Goal: Transaction & Acquisition: Purchase product/service

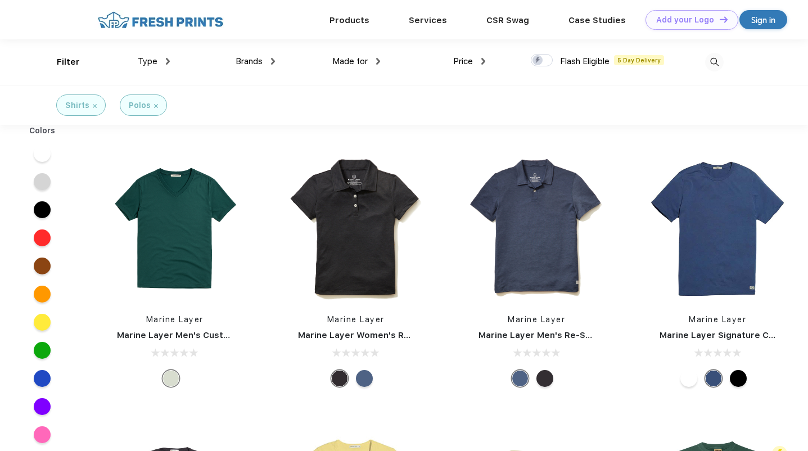
scroll to position [1, 0]
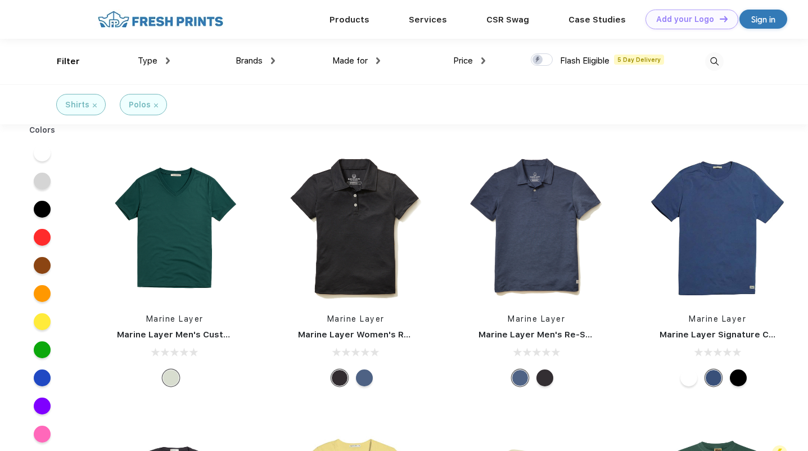
click at [154, 106] on img at bounding box center [156, 105] width 4 height 4
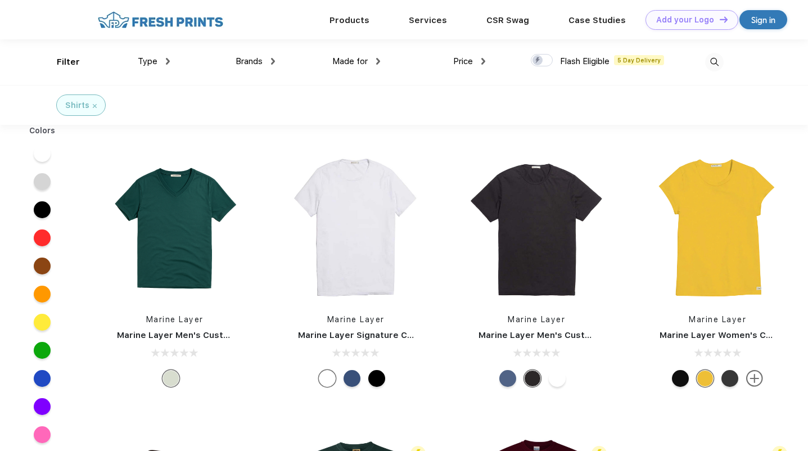
click at [711, 61] on img at bounding box center [714, 62] width 19 height 19
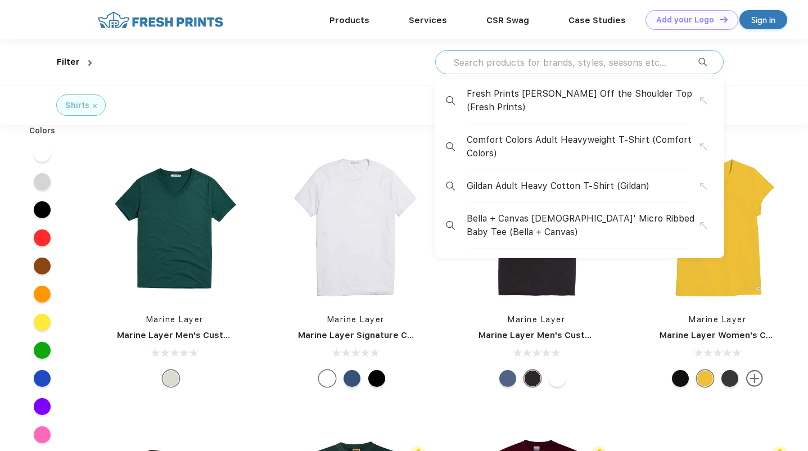
click at [563, 62] on input "text" at bounding box center [575, 62] width 246 height 12
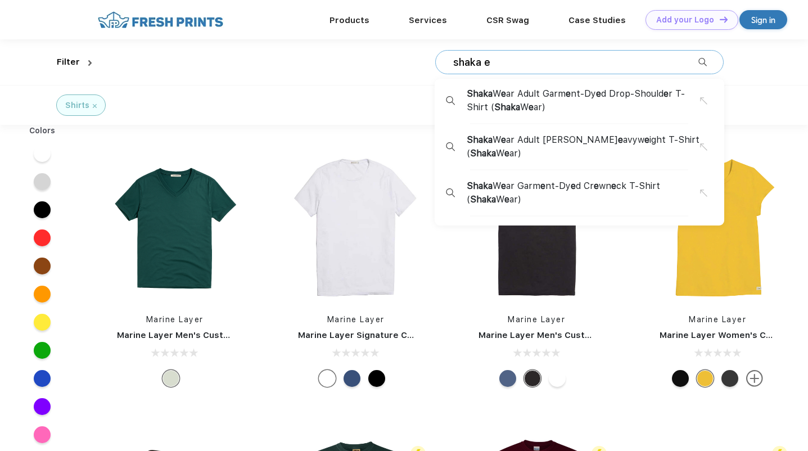
type input "shaka e"
click at [569, 98] on span "e" at bounding box center [568, 93] width 5 height 11
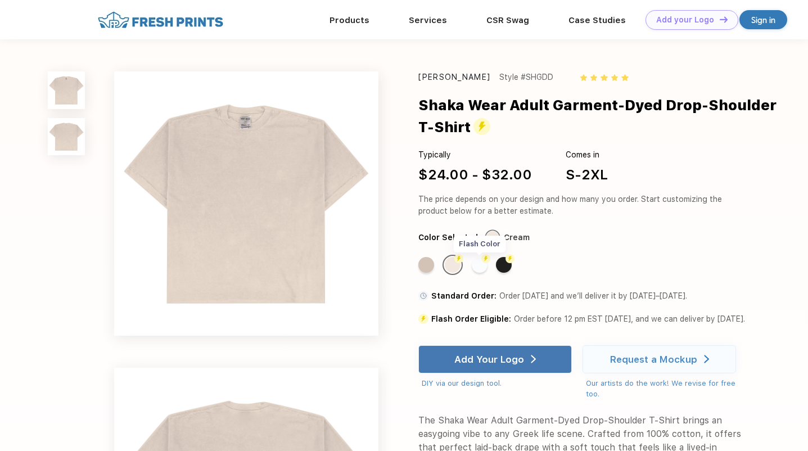
click at [480, 265] on div "Flash Color" at bounding box center [480, 265] width 16 height 16
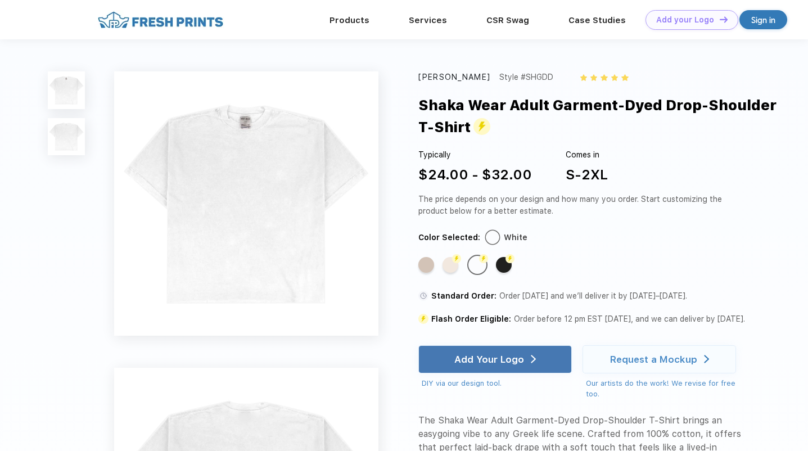
click at [67, 129] on img at bounding box center [66, 136] width 37 height 37
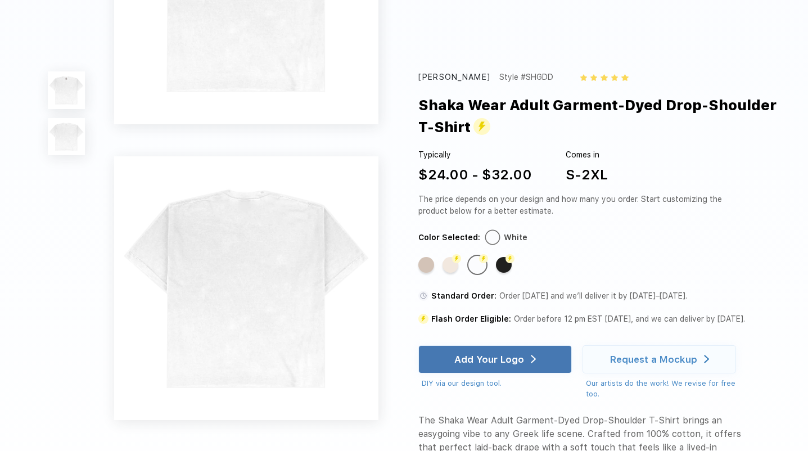
scroll to position [251, 0]
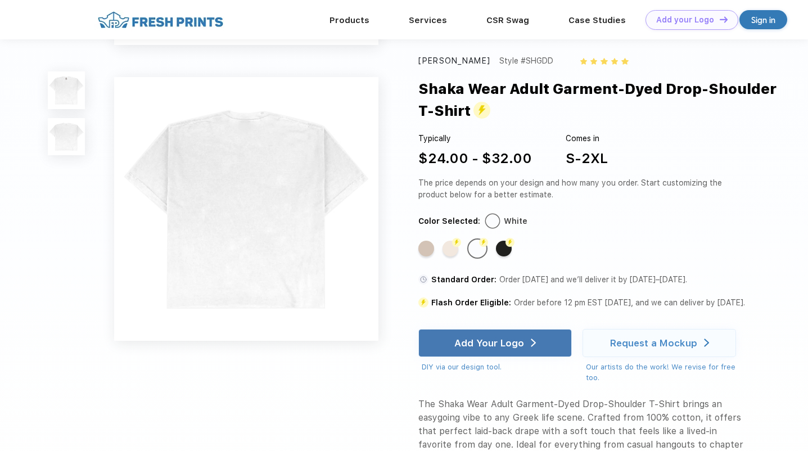
click at [57, 78] on img at bounding box center [66, 89] width 37 height 37
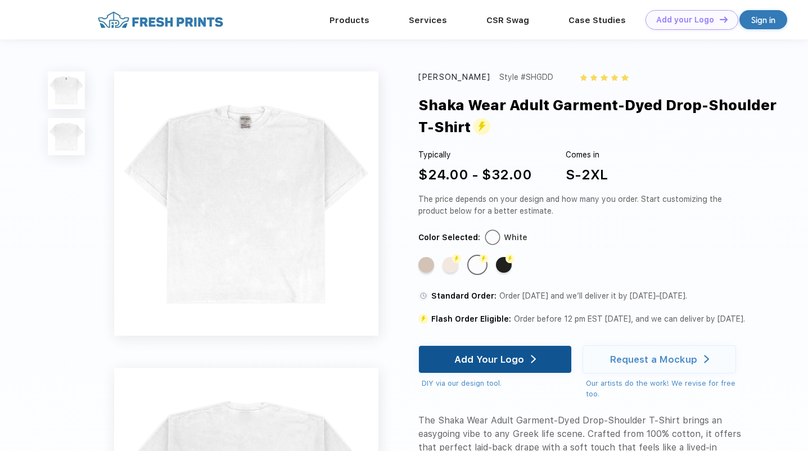
click at [509, 360] on div "Add Your Logo" at bounding box center [489, 359] width 70 height 11
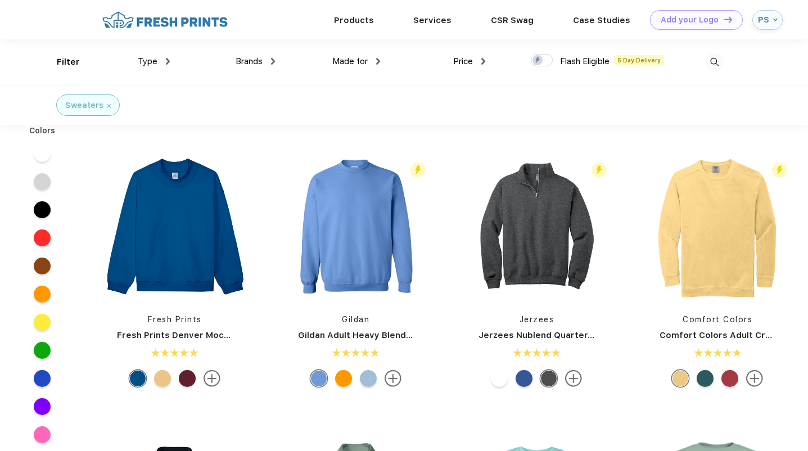
click at [108, 109] on div "Sweaters" at bounding box center [88, 106] width 46 height 12
click at [108, 105] on img at bounding box center [109, 106] width 4 height 4
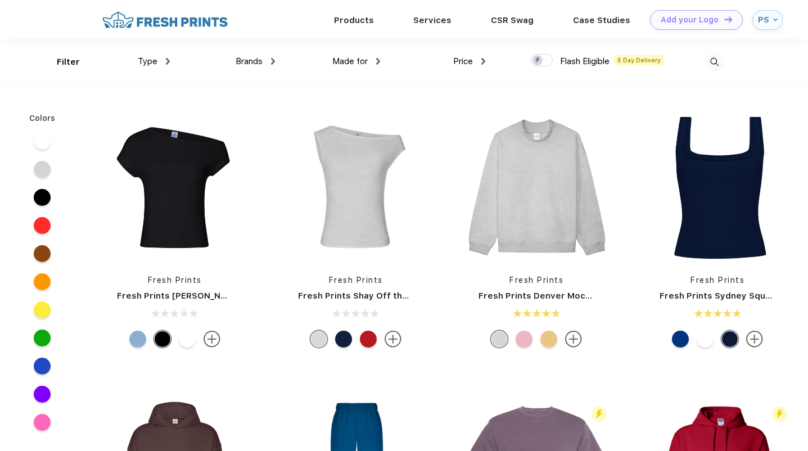
click at [169, 61] on img at bounding box center [168, 61] width 4 height 7
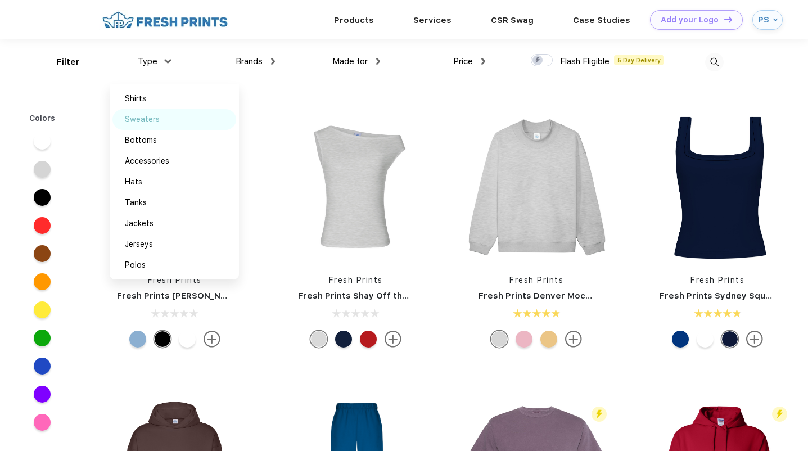
click at [144, 120] on div "Sweaters" at bounding box center [142, 120] width 35 height 12
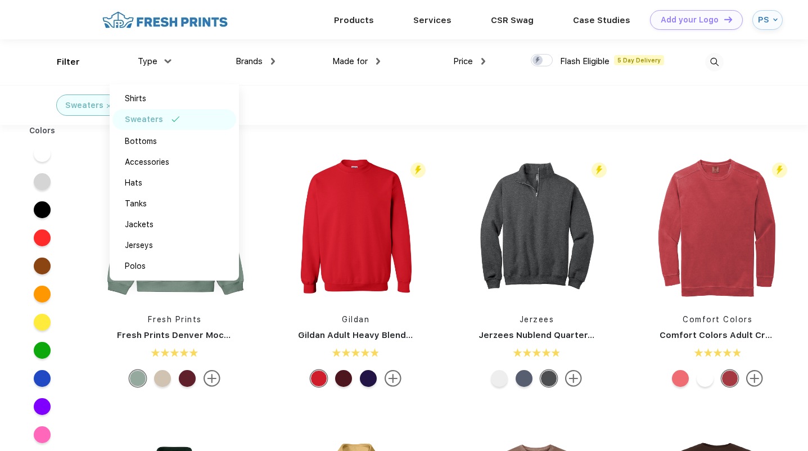
click at [69, 173] on div "Colors" at bounding box center [42, 287] width 84 height 324
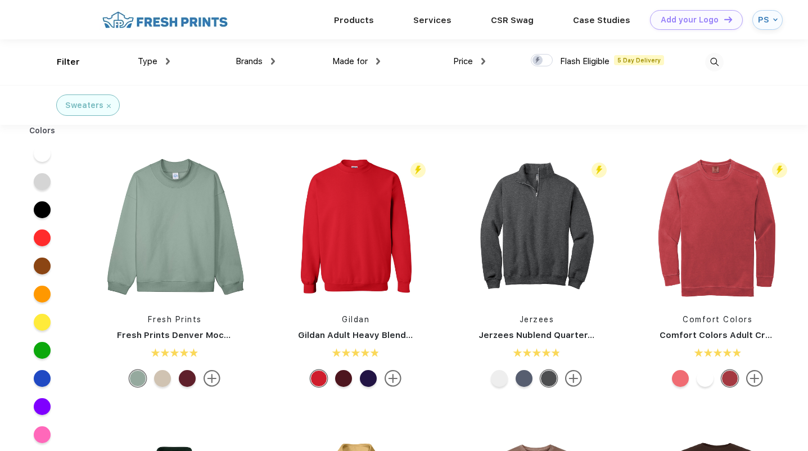
click at [376, 59] on img at bounding box center [378, 61] width 4 height 7
click at [376, 59] on img at bounding box center [378, 61] width 7 height 4
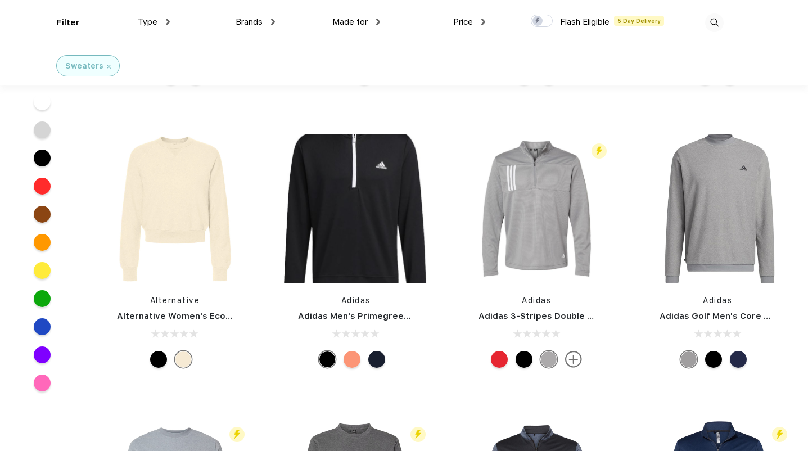
scroll to position [9006, 0]
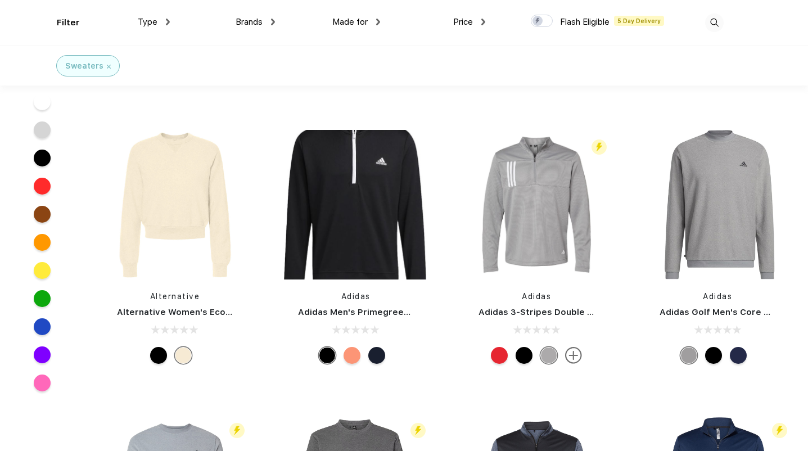
click at [718, 21] on img at bounding box center [714, 22] width 19 height 19
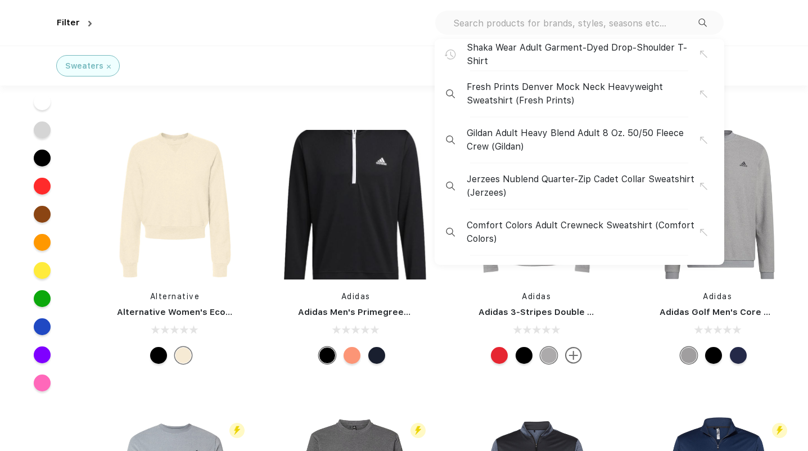
click at [634, 29] on div "Shaka Wear Adult Garment-Dyed Drop-Shoulder T-Shirt Fresh Prints Denver Mock Ne…" at bounding box center [579, 23] width 289 height 24
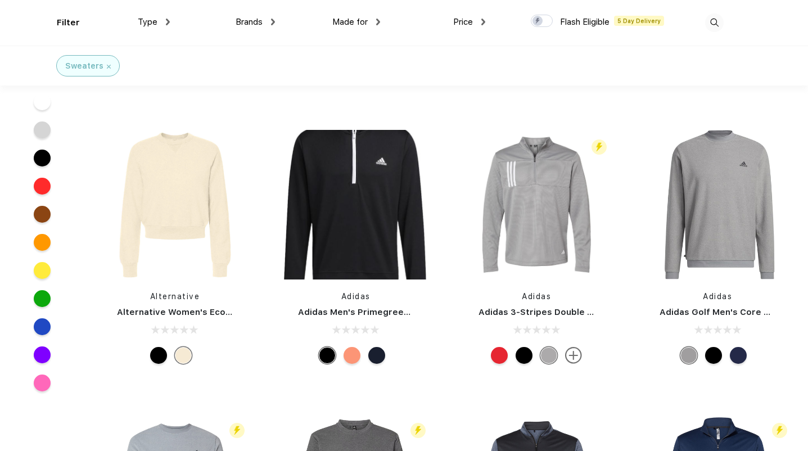
click at [716, 20] on img at bounding box center [714, 22] width 19 height 19
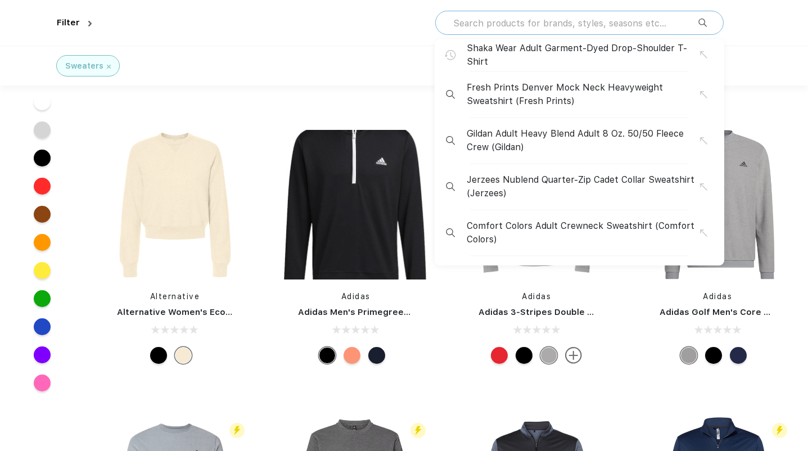
click at [573, 22] on input "text" at bounding box center [575, 23] width 246 height 12
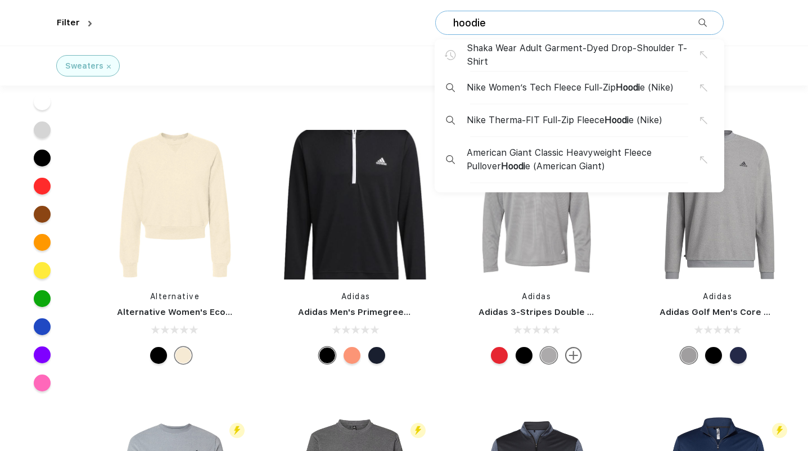
type input "hoodie"
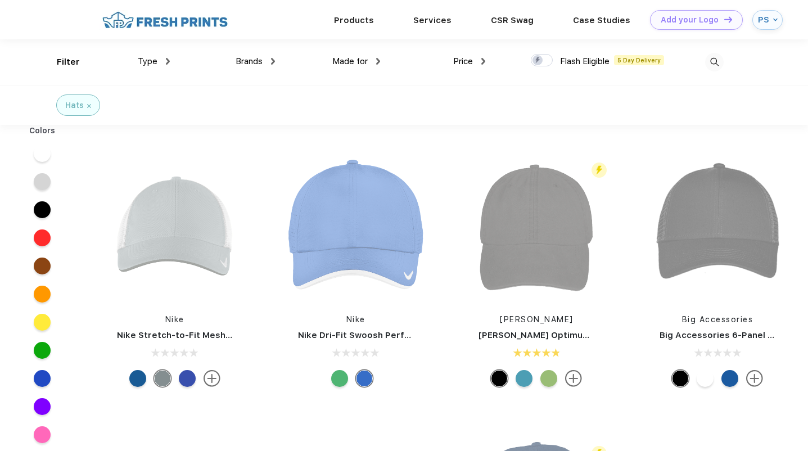
scroll to position [1, 0]
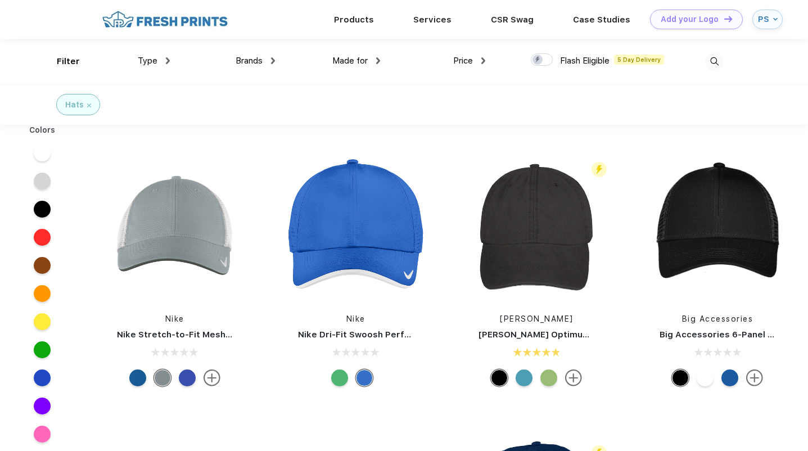
click at [533, 321] on link "Adams" at bounding box center [537, 318] width 74 height 9
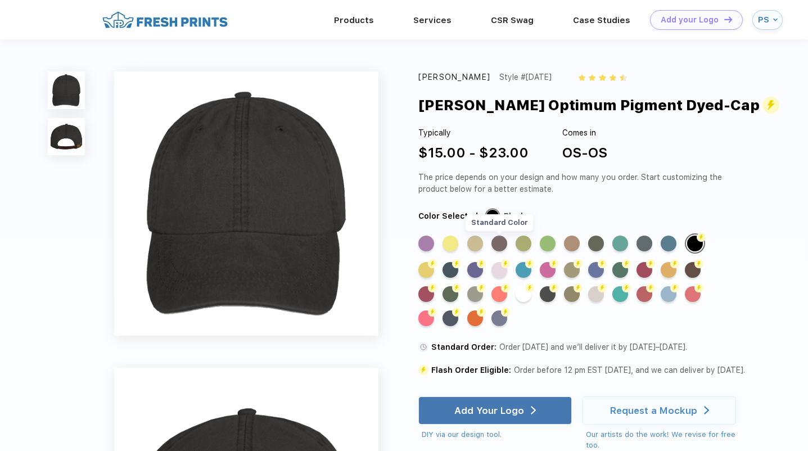
click at [503, 242] on div "Standard Color" at bounding box center [500, 244] width 16 height 16
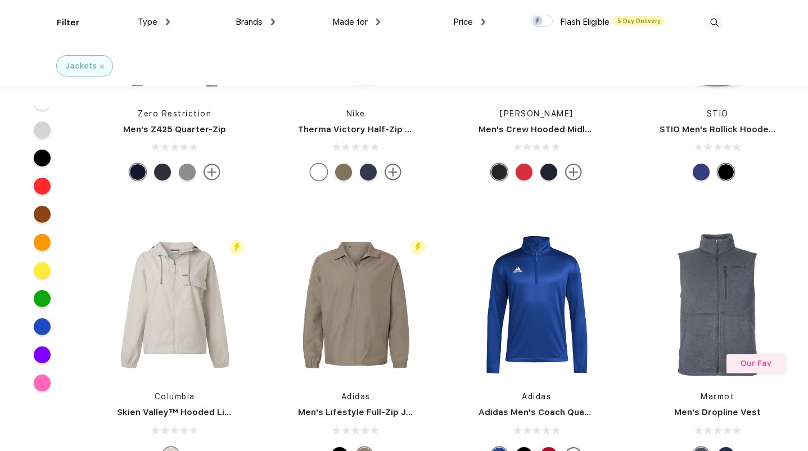
scroll to position [2767, 0]
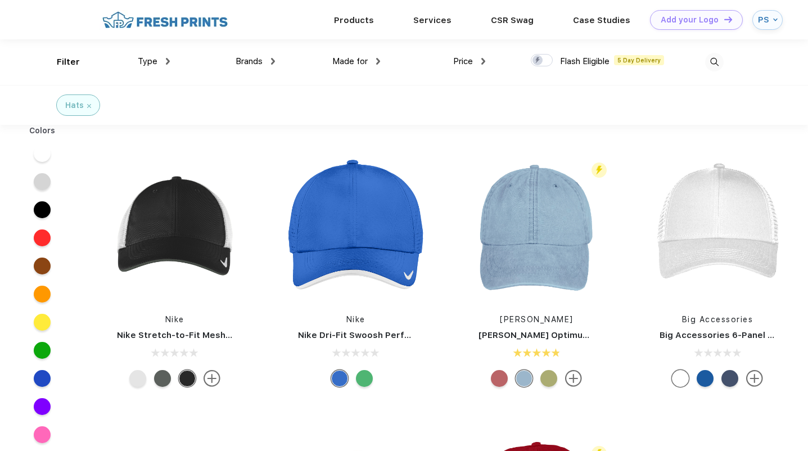
scroll to position [1, 0]
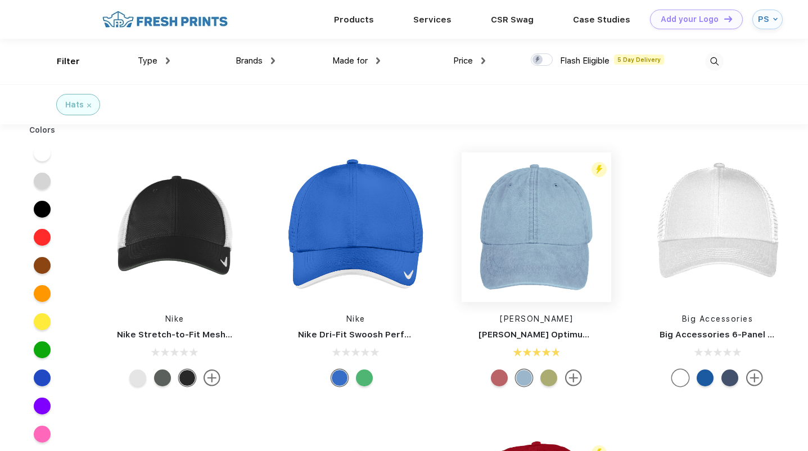
click at [551, 254] on img at bounding box center [537, 227] width 150 height 150
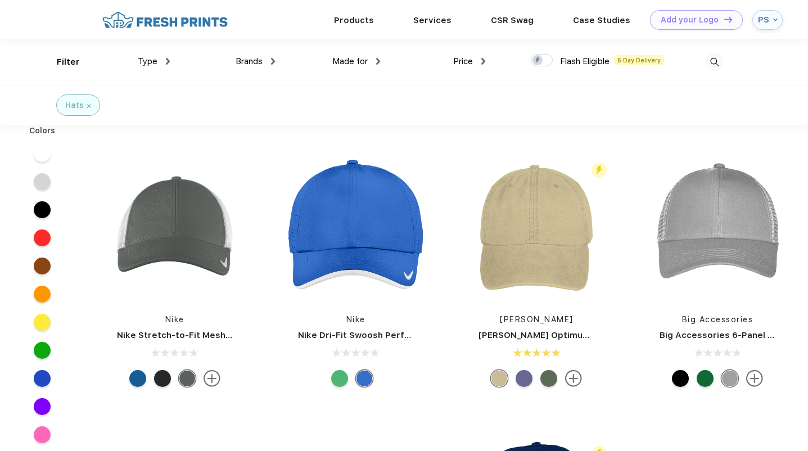
scroll to position [1, 0]
